Goal: Find specific page/section: Find specific page/section

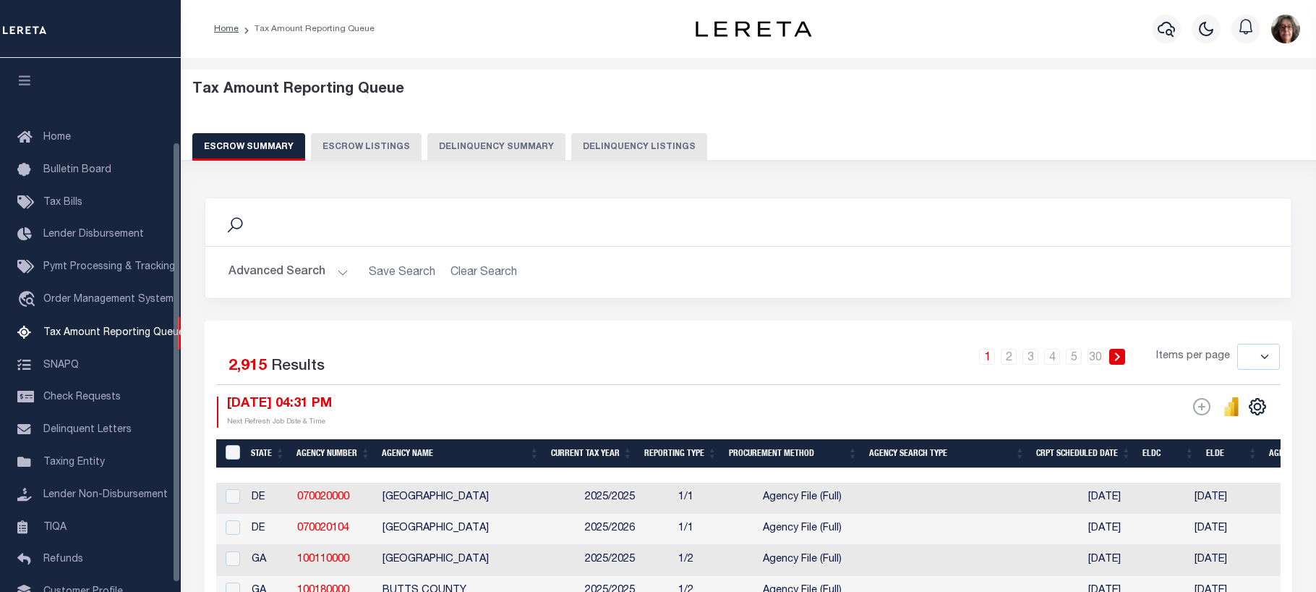
select select
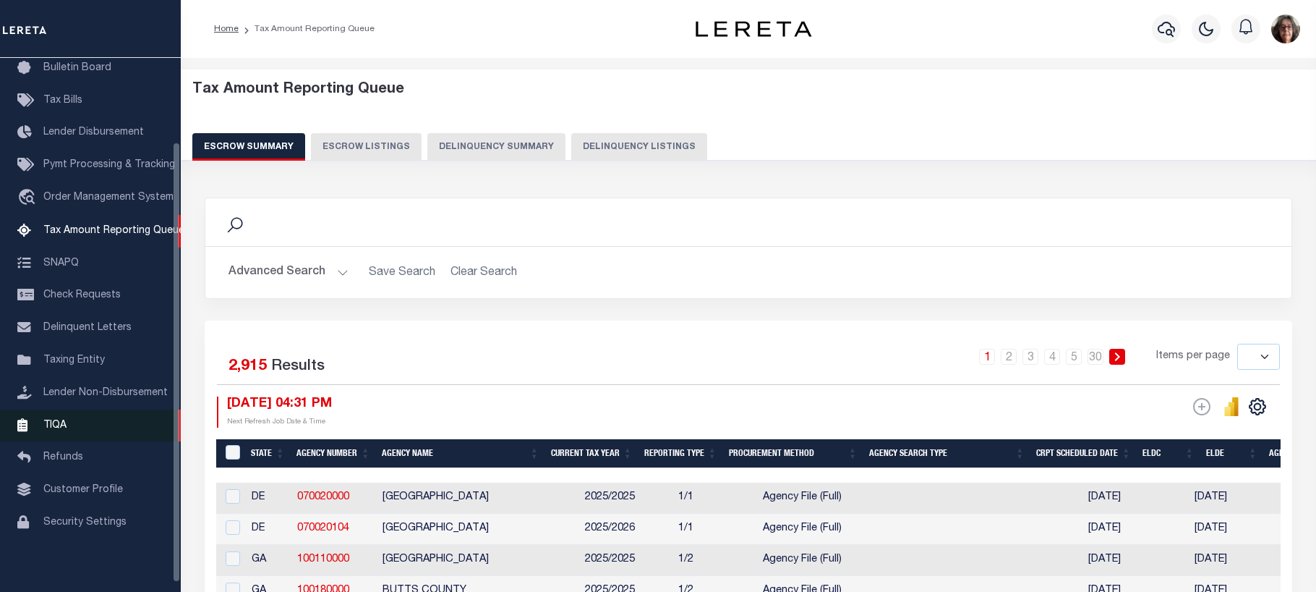
click at [54, 430] on span "TIQA" at bounding box center [54, 424] width 23 height 10
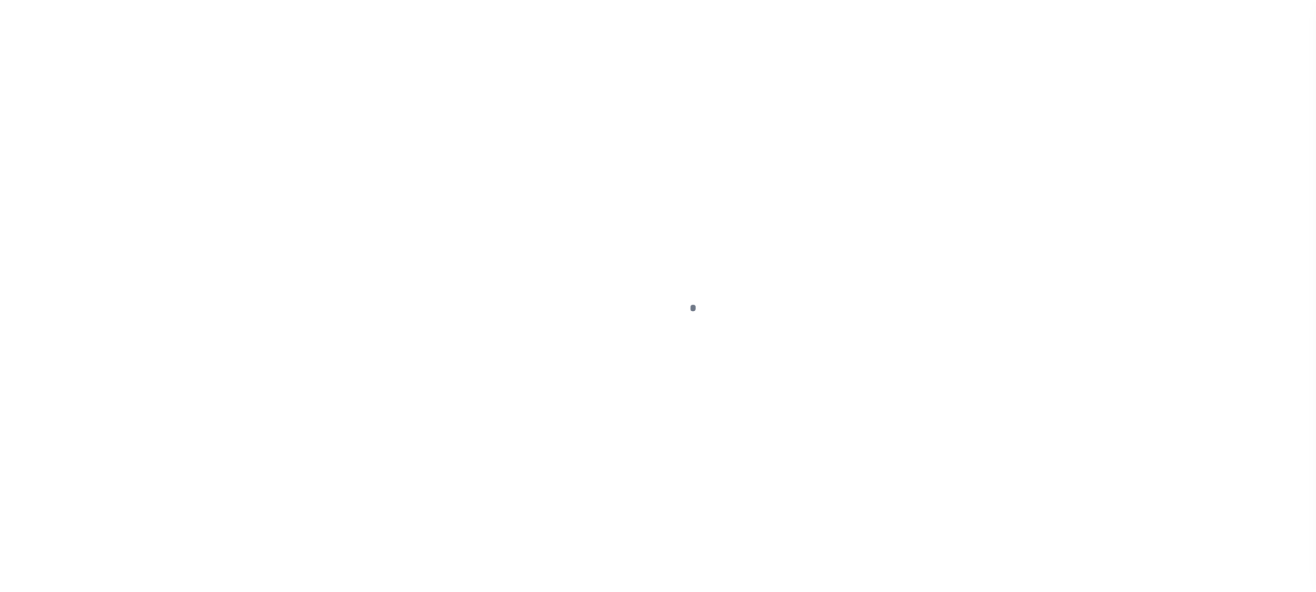
scroll to position [113, 0]
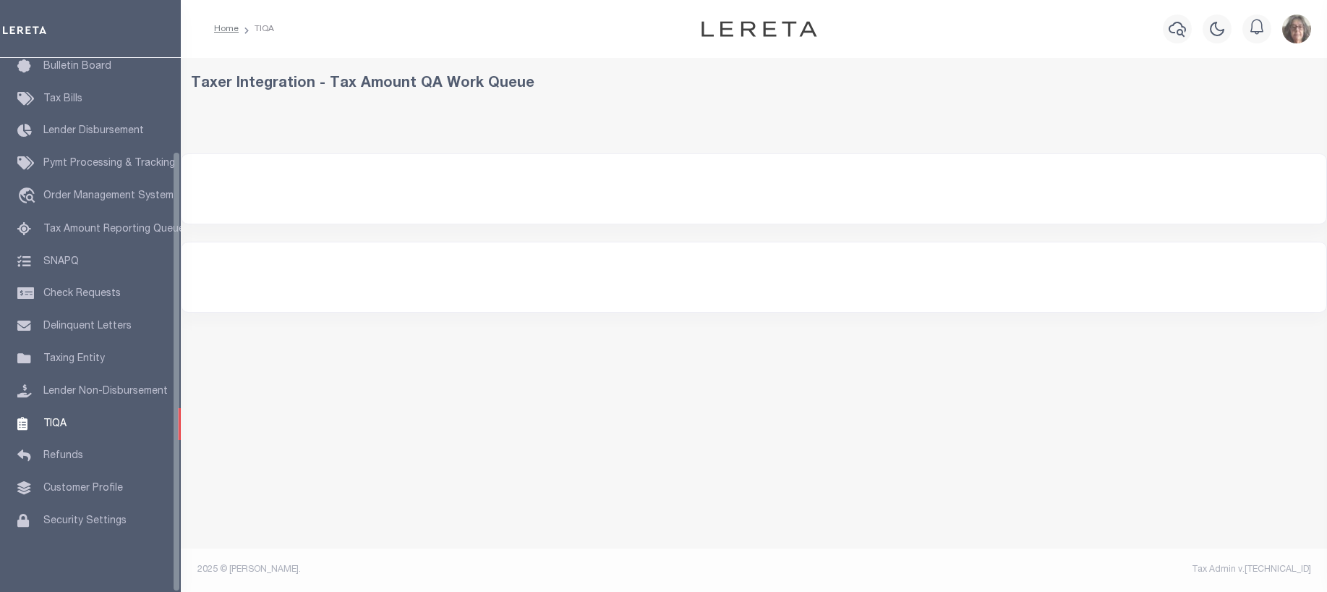
select select "200"
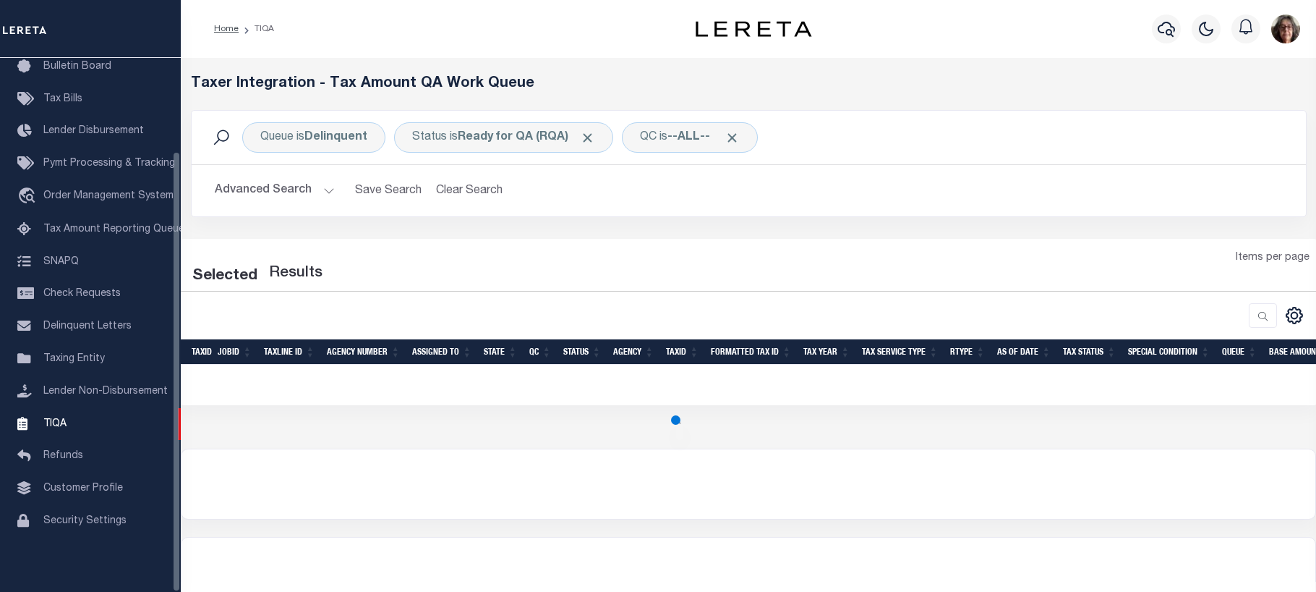
select select "200"
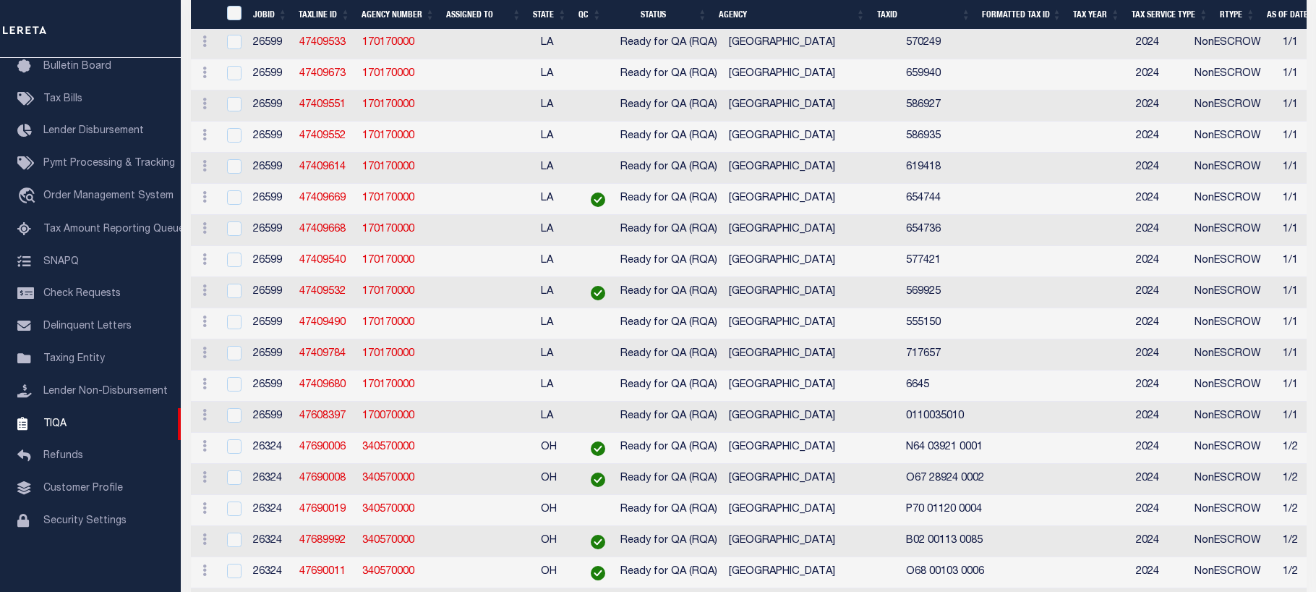
scroll to position [4093, 0]
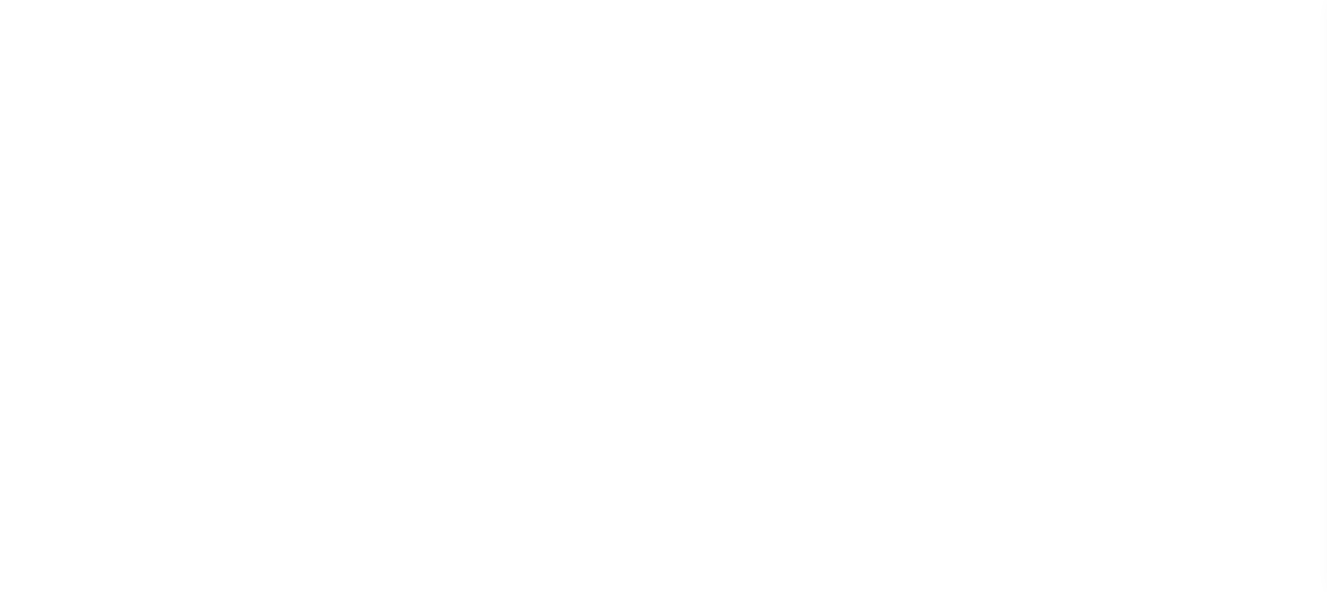
select select "200"
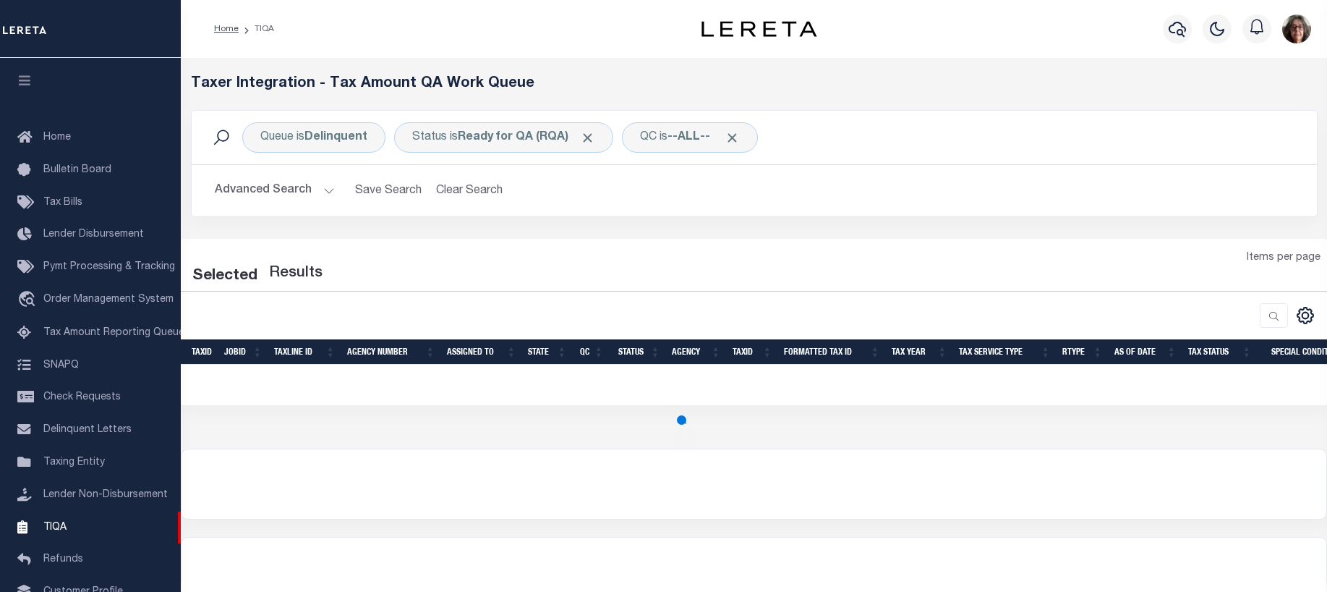
select select "200"
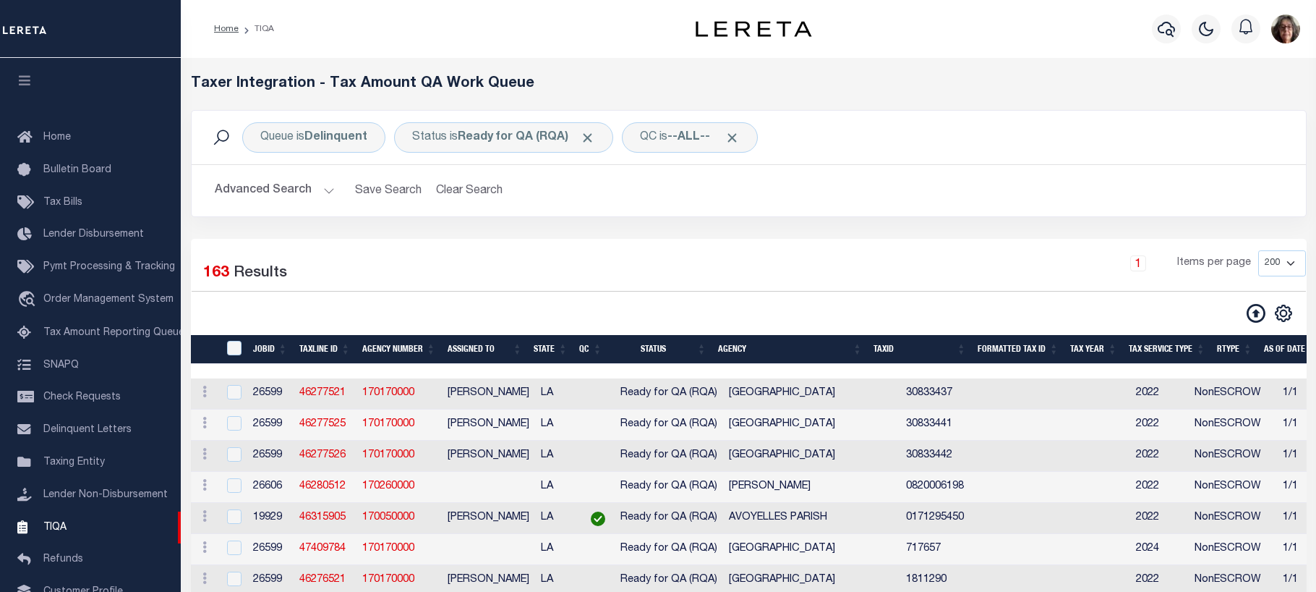
scroll to position [113, 0]
